Goal: Information Seeking & Learning: Learn about a topic

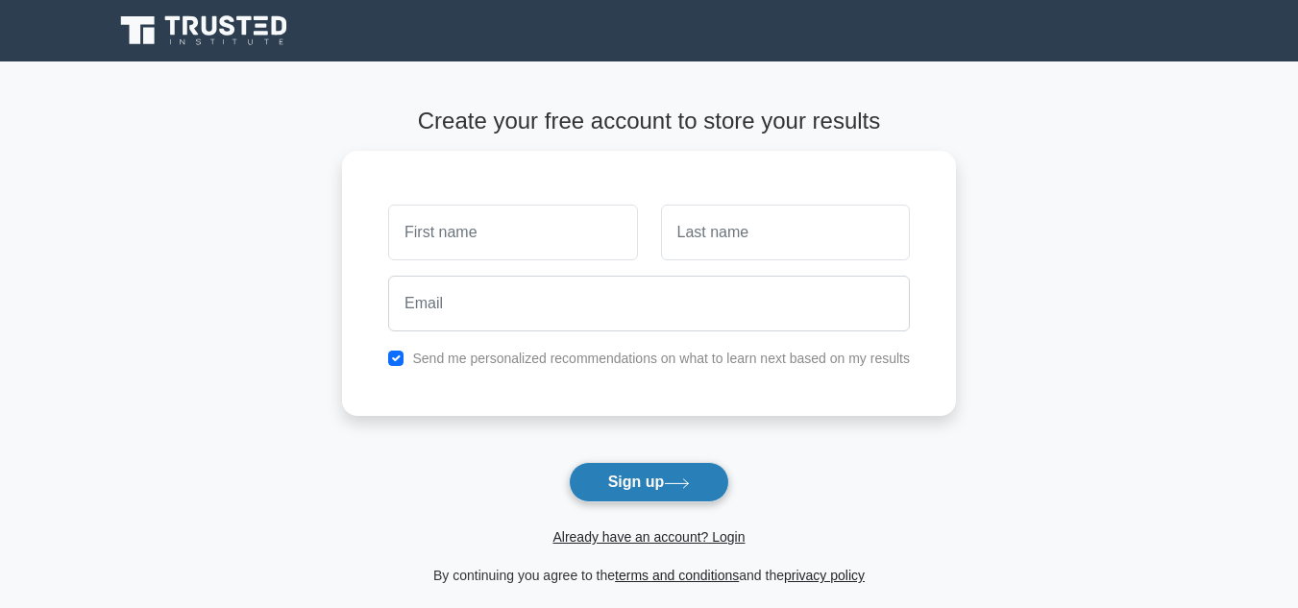
click at [614, 476] on button "Sign up" at bounding box center [649, 482] width 161 height 40
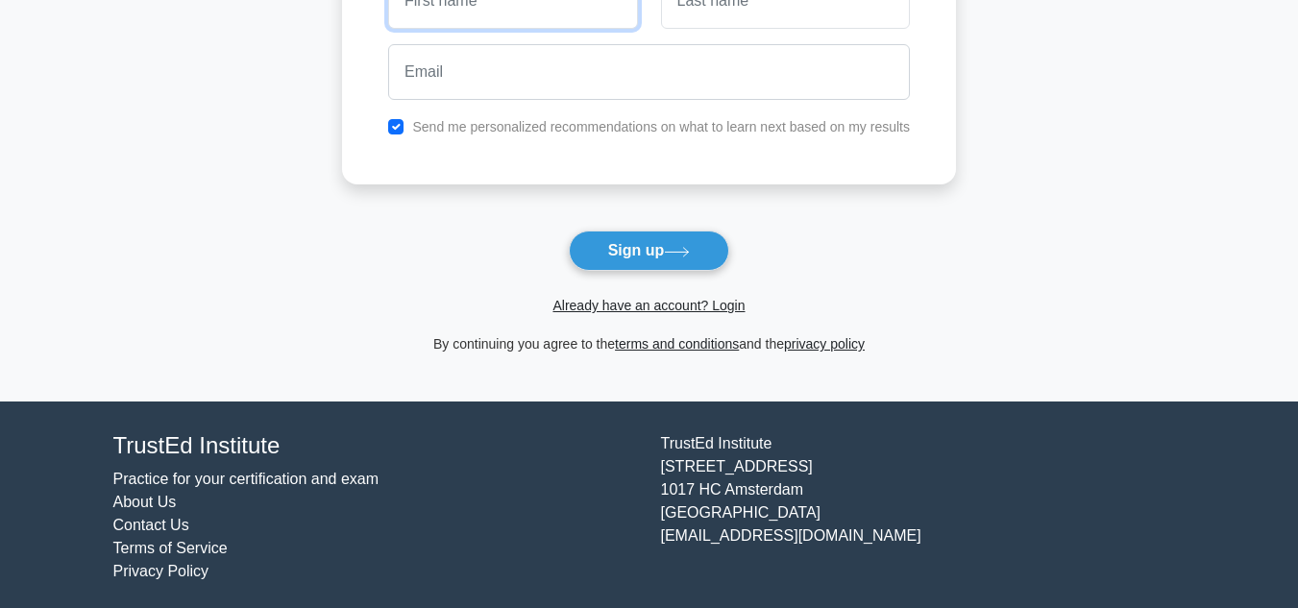
scroll to position [238, 0]
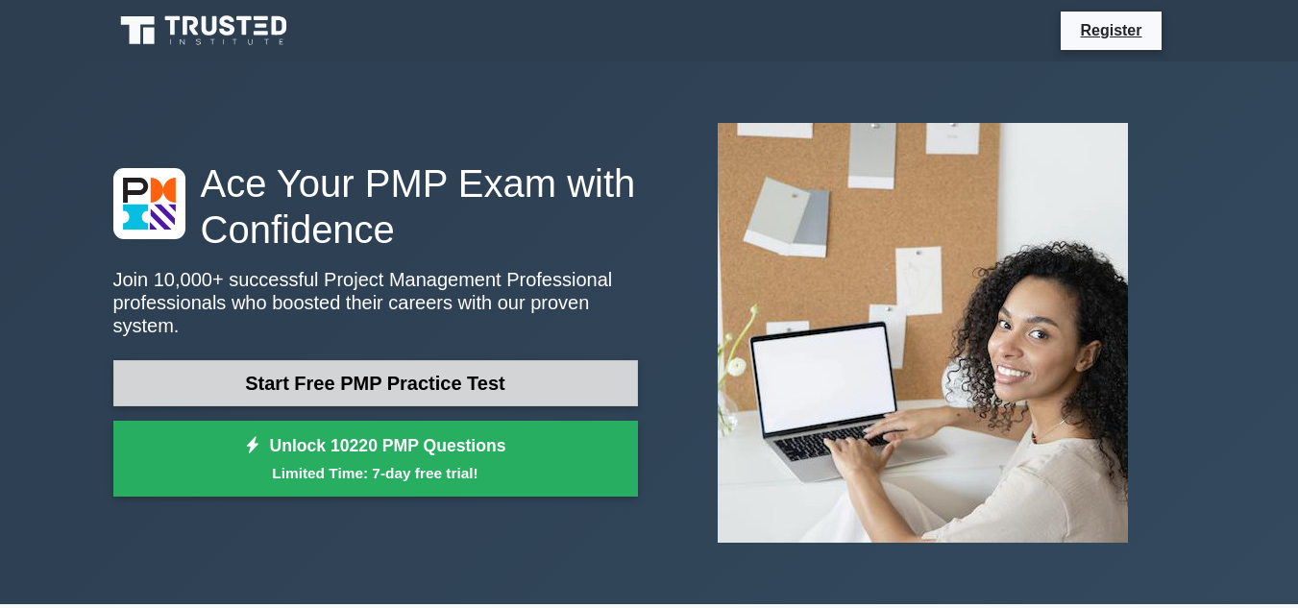
click at [481, 366] on link "Start Free PMP Practice Test" at bounding box center [375, 383] width 525 height 46
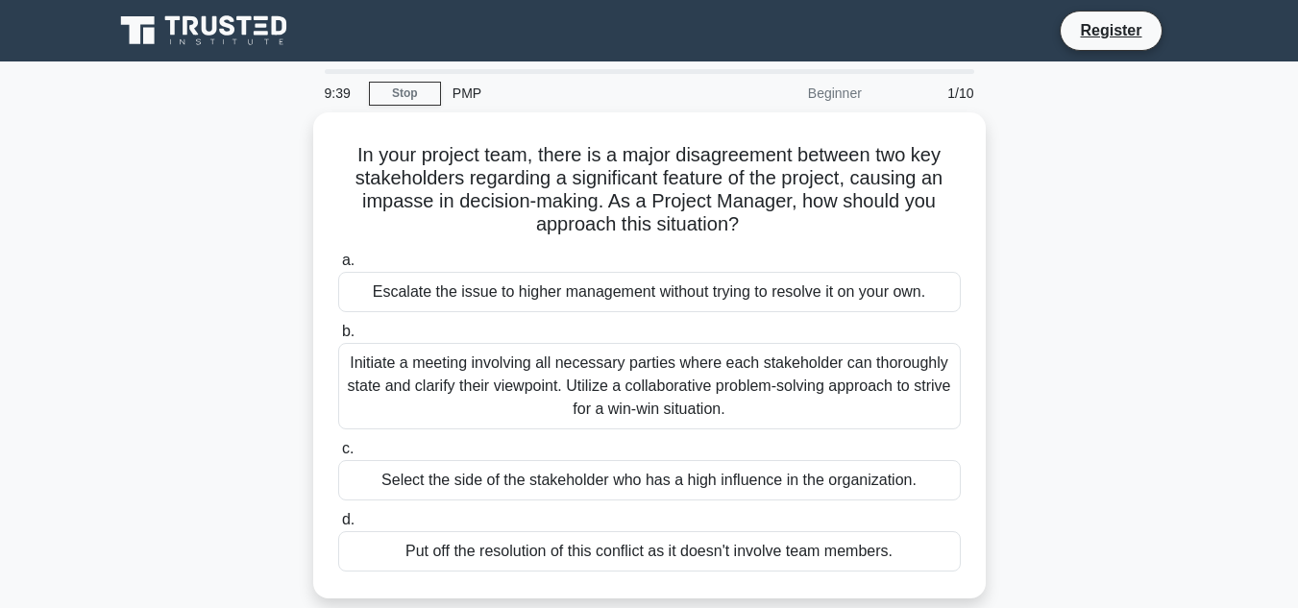
click at [472, 94] on div "PMP" at bounding box center [573, 93] width 264 height 38
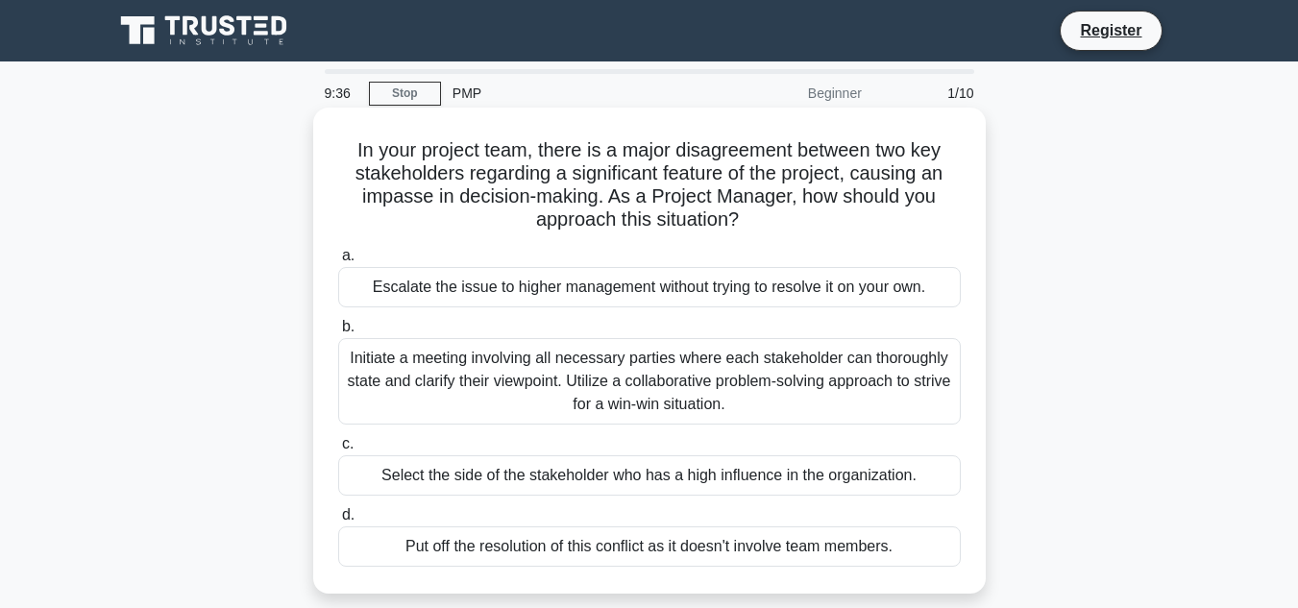
click at [532, 292] on div "Escalate the issue to higher management without trying to resolve it on your ow…" at bounding box center [649, 287] width 623 height 40
click at [338, 262] on input "a. Escalate the issue to higher management without trying to resolve it on your…" at bounding box center [338, 256] width 0 height 12
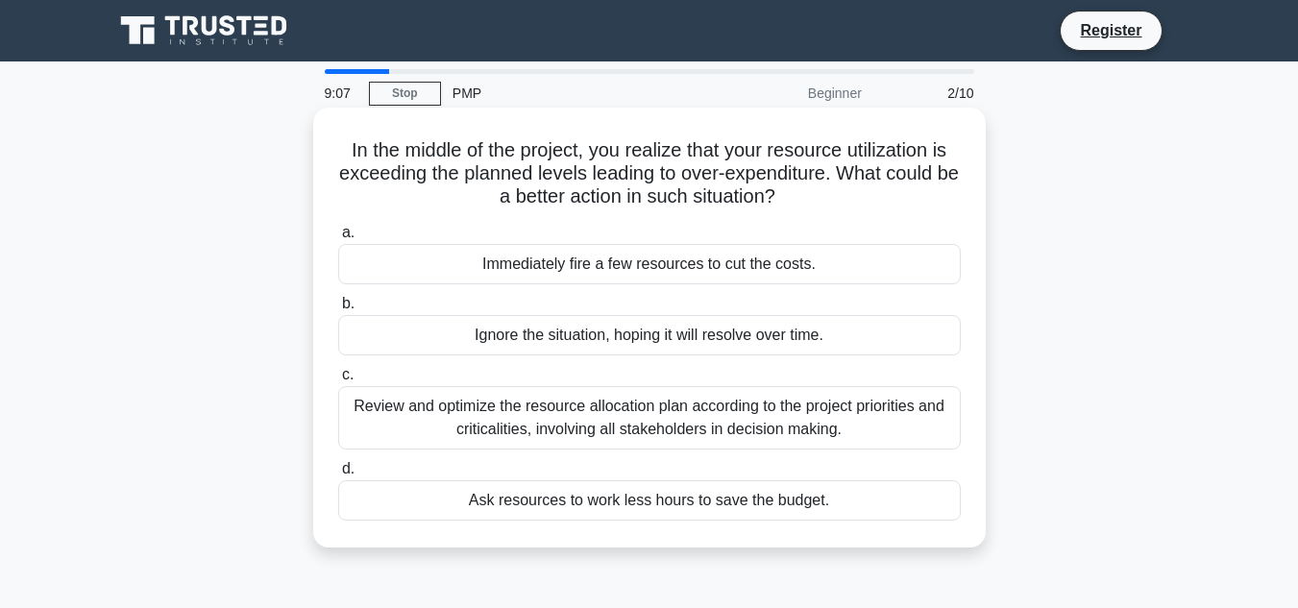
click at [581, 410] on div "Review and optimize the resource allocation plan according to the project prior…" at bounding box center [649, 417] width 623 height 63
click at [338, 381] on input "c. Review and optimize the resource allocation plan according to the project pr…" at bounding box center [338, 375] width 0 height 12
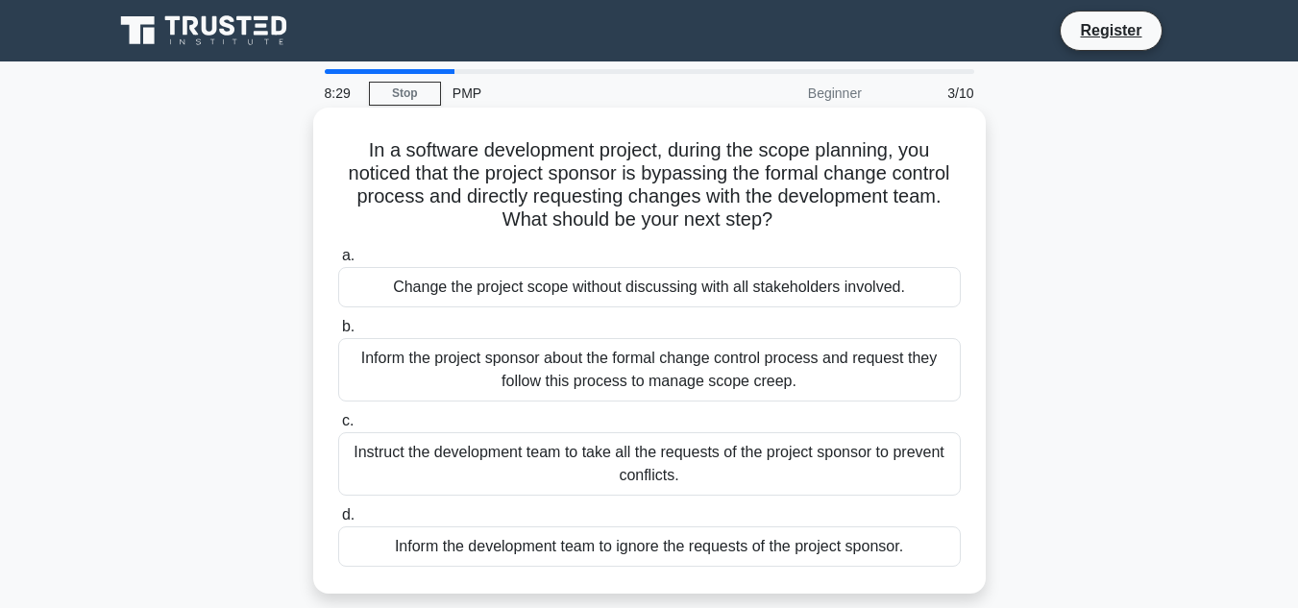
click at [637, 299] on div "Change the project scope without discussing with all stakeholders involved." at bounding box center [649, 287] width 623 height 40
click at [338, 262] on input "a. Change the project scope without discussing with all stakeholders involved." at bounding box center [338, 256] width 0 height 12
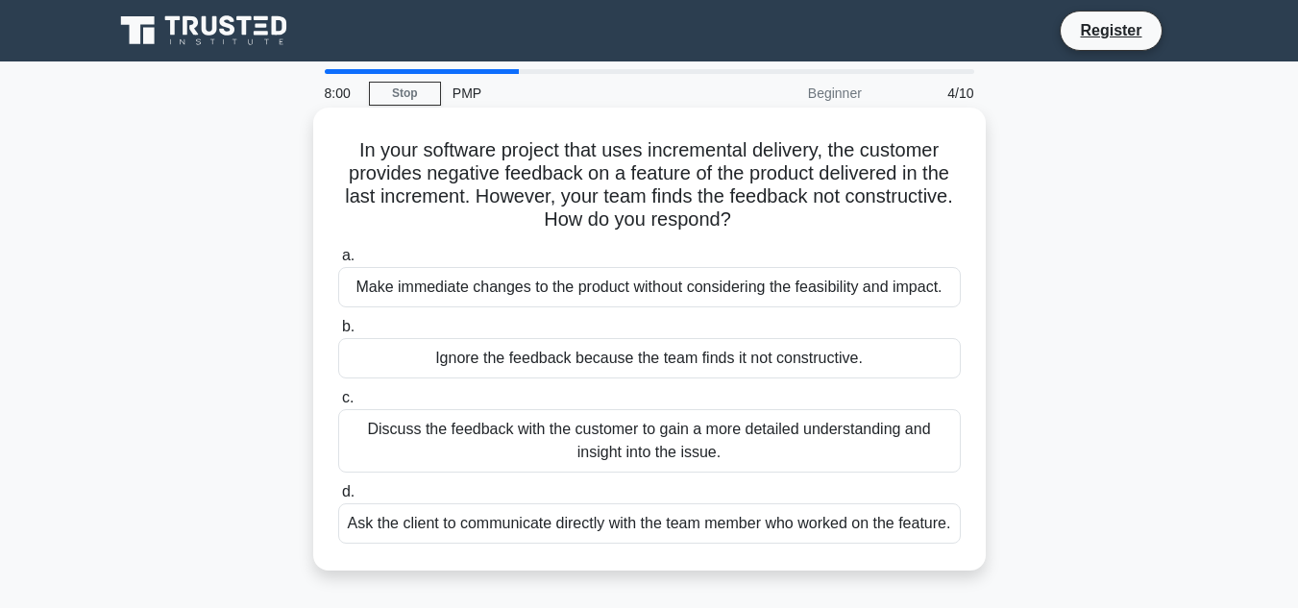
click at [677, 455] on div "Discuss the feedback with the customer to gain a more detailed understanding an…" at bounding box center [649, 440] width 623 height 63
click at [338, 404] on input "c. Discuss the feedback with the customer to gain a more detailed understanding…" at bounding box center [338, 398] width 0 height 12
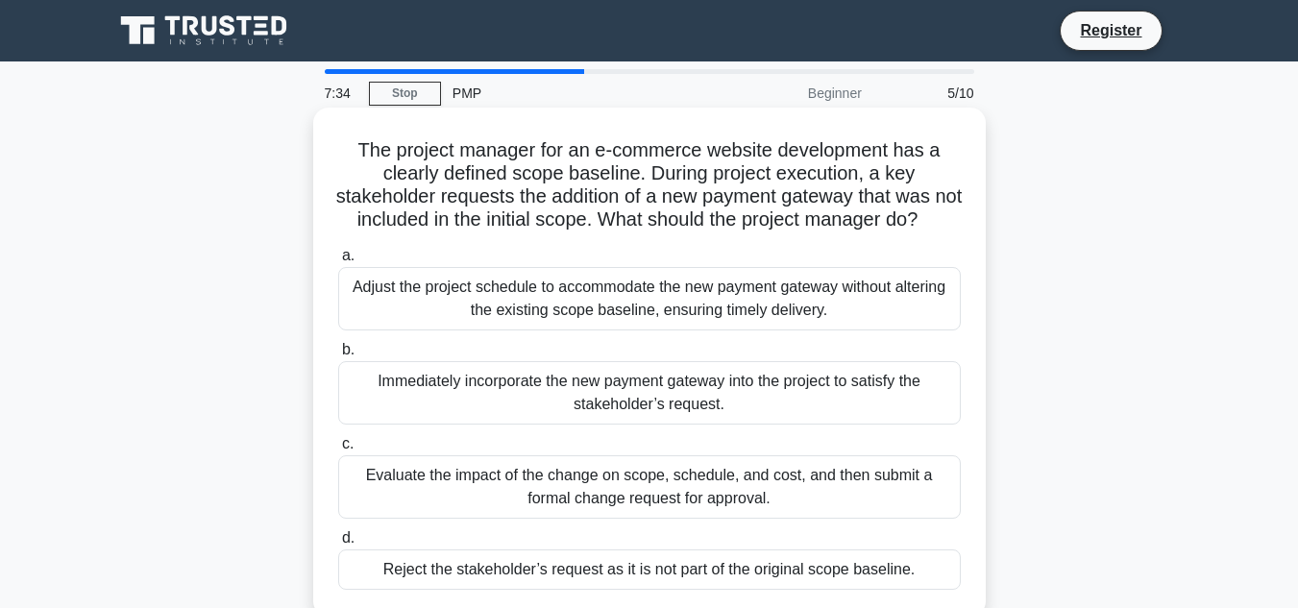
click at [681, 330] on div "Adjust the project schedule to accommodate the new payment gateway without alte…" at bounding box center [649, 298] width 623 height 63
click at [338, 262] on input "a. Adjust the project schedule to accommodate the new payment gateway without a…" at bounding box center [338, 256] width 0 height 12
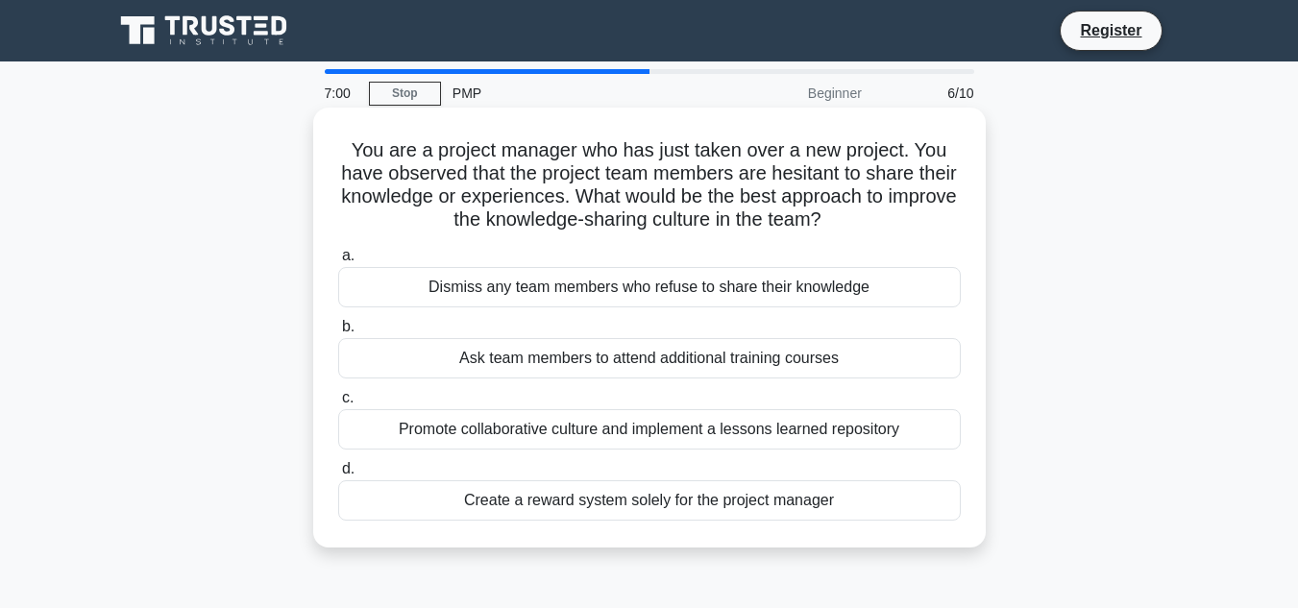
click at [688, 376] on div "Ask team members to attend additional training courses" at bounding box center [649, 358] width 623 height 40
click at [338, 333] on input "b. Ask team members to attend additional training courses" at bounding box center [338, 327] width 0 height 12
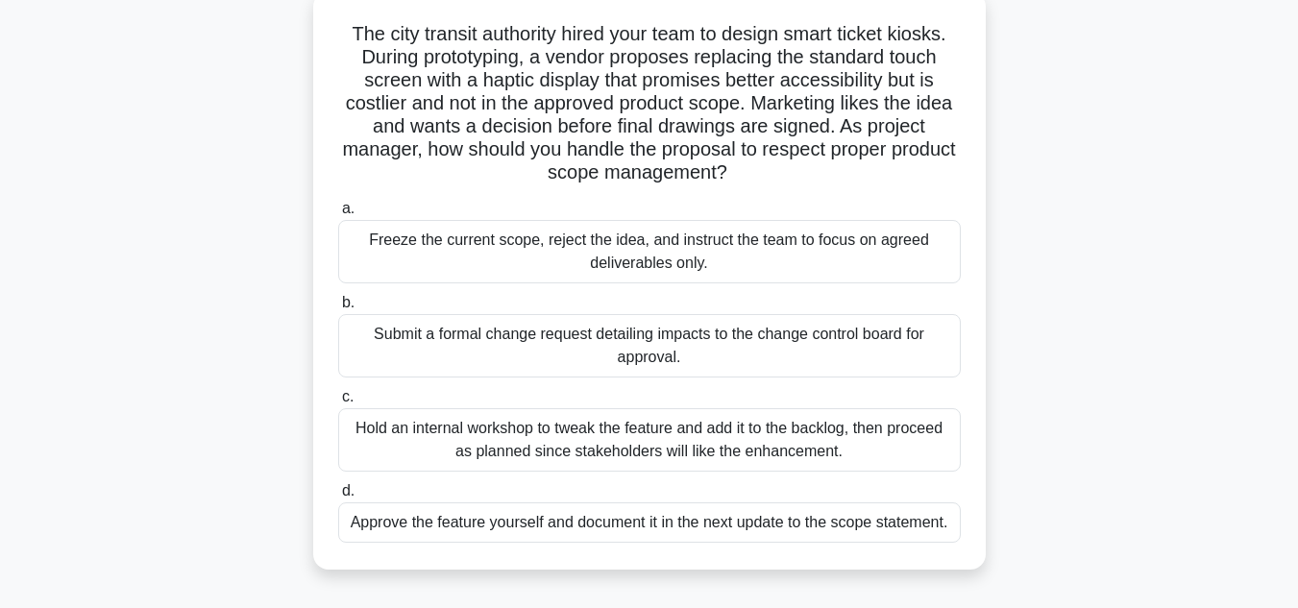
scroll to position [154, 0]
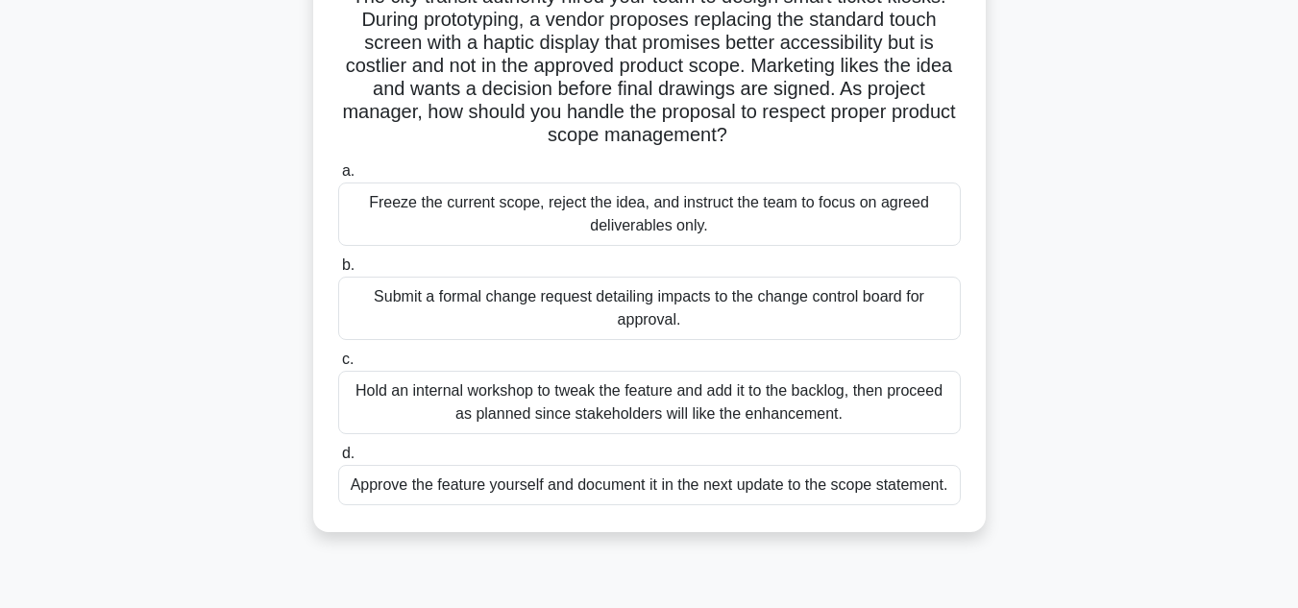
click at [695, 414] on div "Hold an internal workshop to tweak the feature and add it to the backlog, then …" at bounding box center [649, 402] width 623 height 63
click at [338, 366] on input "c. Hold an internal workshop to tweak the feature and add it to the backlog, th…" at bounding box center [338, 360] width 0 height 12
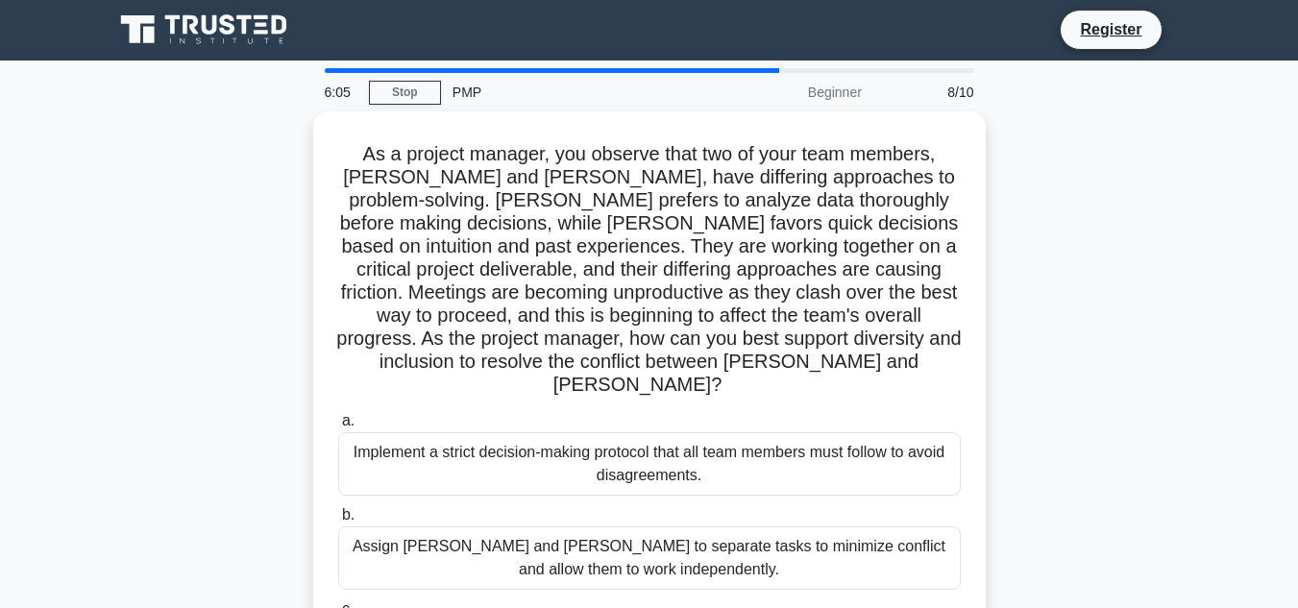
scroll to position [0, 0]
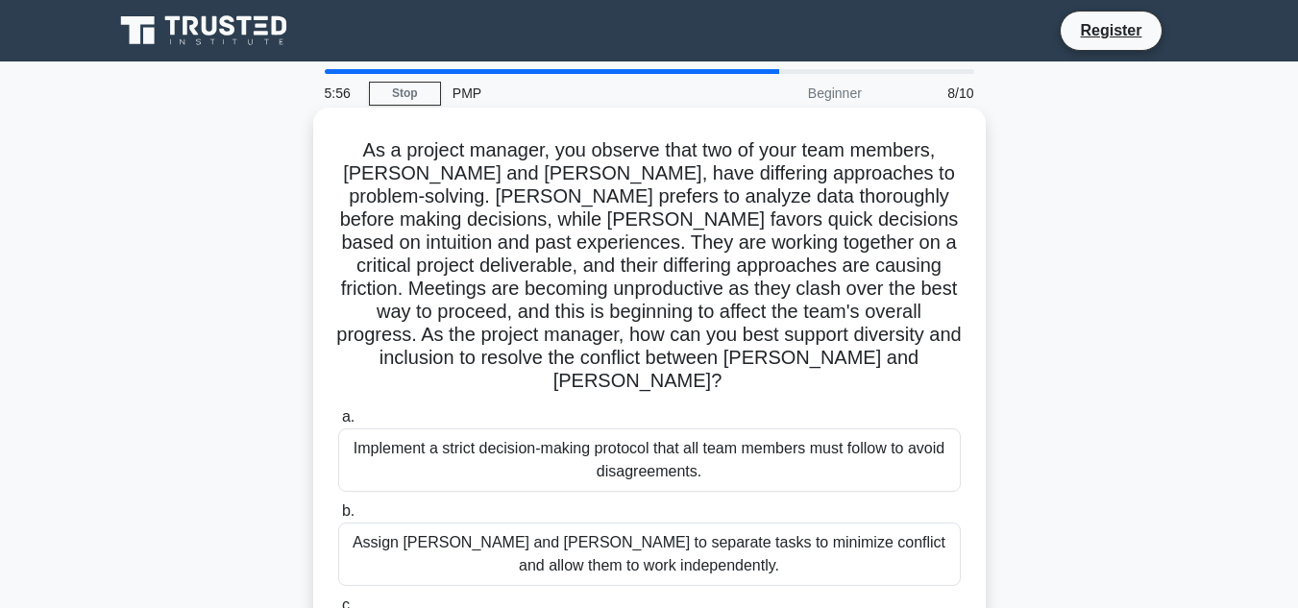
click at [684, 437] on div "Implement a strict decision-making protocol that all team members must follow t…" at bounding box center [649, 459] width 623 height 63
click at [338, 424] on input "a. Implement a strict decision-making protocol that all team members must follo…" at bounding box center [338, 417] width 0 height 12
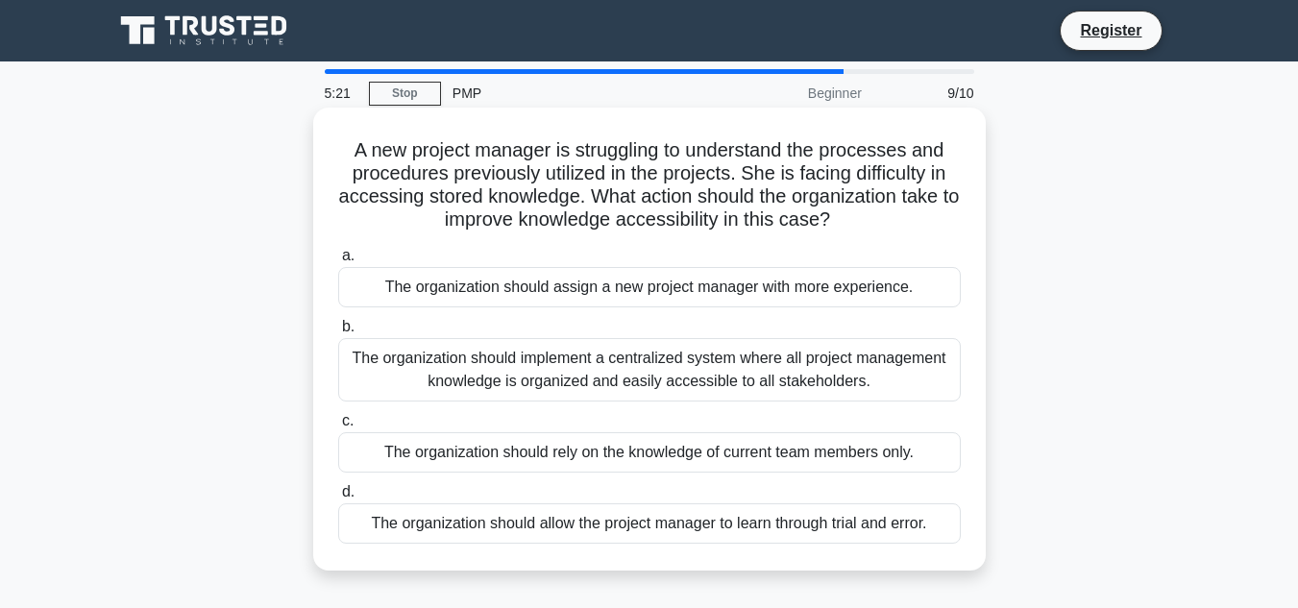
click at [721, 367] on div "The organization should implement a centralized system where all project manage…" at bounding box center [649, 369] width 623 height 63
click at [338, 333] on input "b. The organization should implement a centralized system where all project man…" at bounding box center [338, 327] width 0 height 12
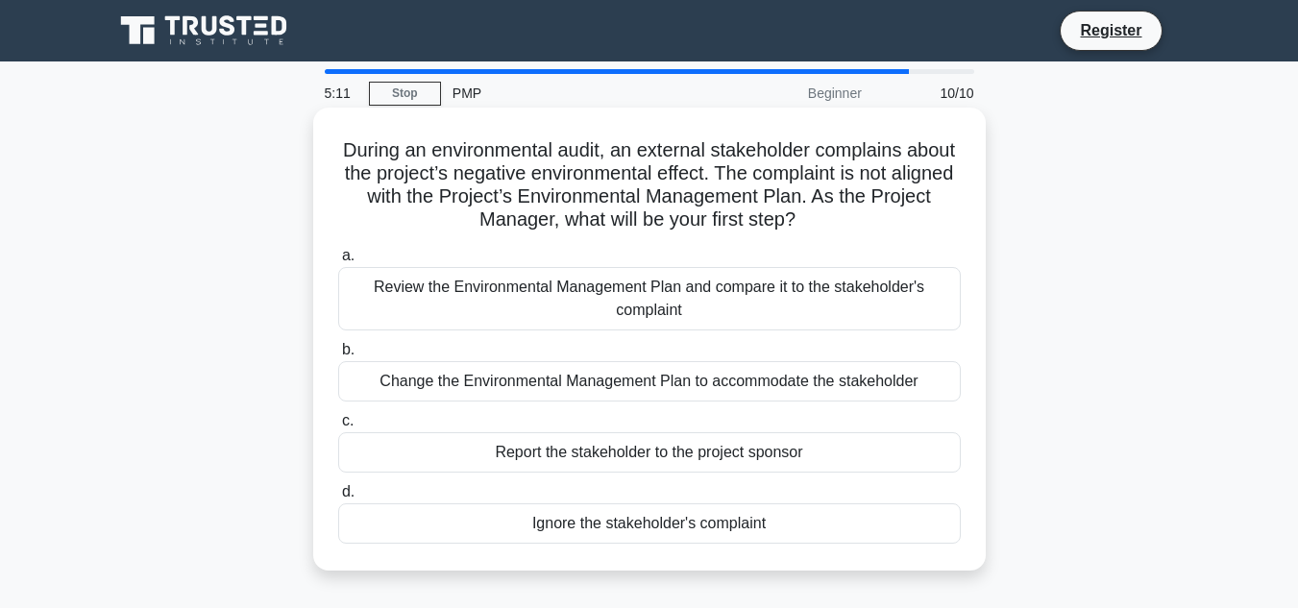
click at [710, 319] on div "Review the Environmental Management Plan and compare it to the stakeholder's co…" at bounding box center [649, 298] width 623 height 63
click at [338, 262] on input "a. Review the Environmental Management Plan and compare it to the stakeholder's…" at bounding box center [338, 256] width 0 height 12
